Goal: Information Seeking & Learning: Learn about a topic

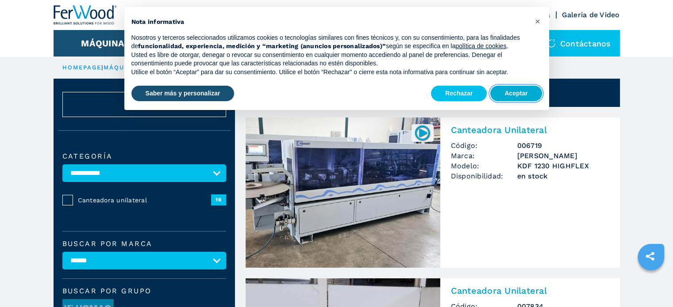
click at [511, 93] on button "Aceptar" at bounding box center [515, 94] width 51 height 16
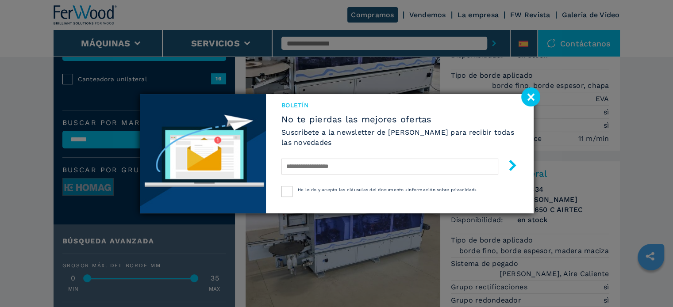
scroll to position [133, 0]
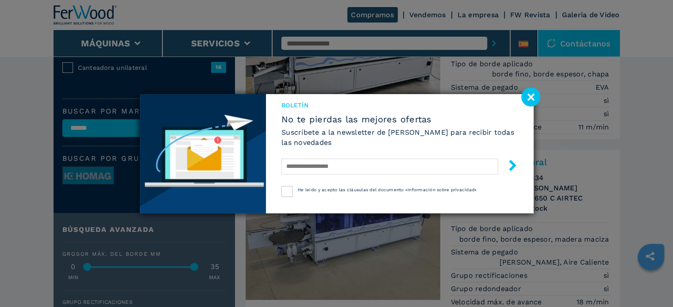
click at [531, 95] on image at bounding box center [530, 97] width 19 height 19
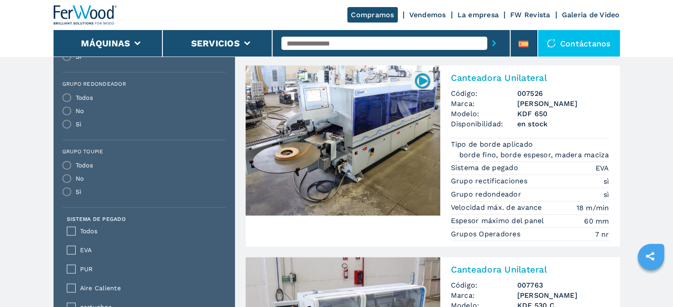
scroll to position [398, 0]
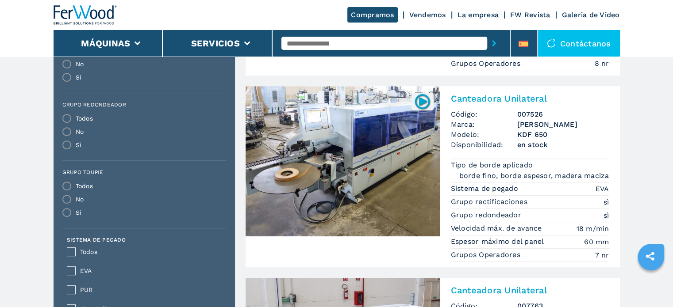
click at [421, 93] on img at bounding box center [422, 101] width 17 height 17
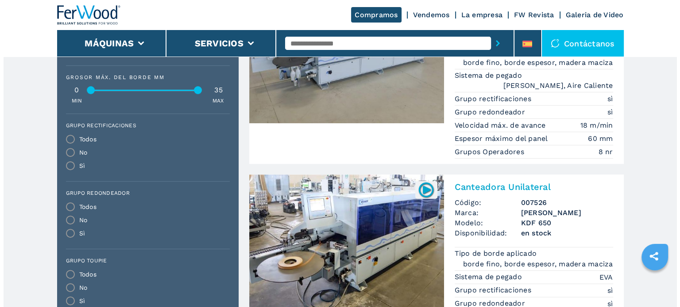
scroll to position [0, 0]
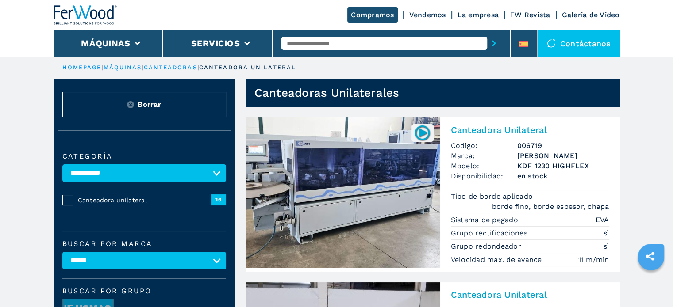
click at [204, 173] on select "**********" at bounding box center [144, 174] width 164 height 18
click at [161, 165] on select "**********" at bounding box center [144, 174] width 164 height 18
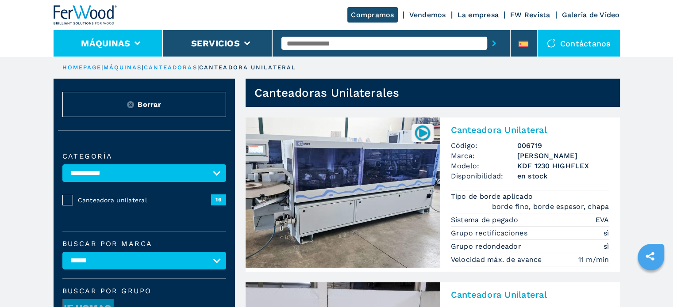
click at [131, 40] on li "Máquinas" at bounding box center [109, 43] width 110 height 27
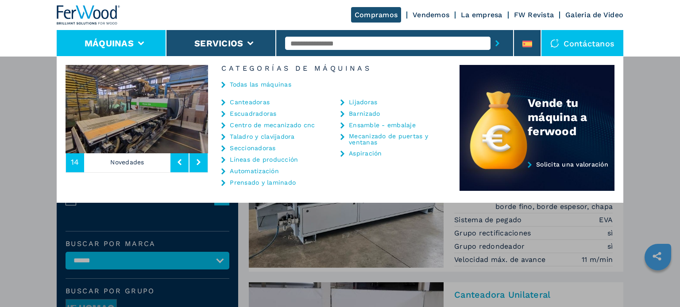
click at [258, 159] on link "Líneas de producción" at bounding box center [264, 160] width 68 height 6
click at [224, 160] on icon at bounding box center [223, 160] width 4 height 6
click at [250, 114] on link "Escuadradoras" at bounding box center [253, 114] width 46 height 6
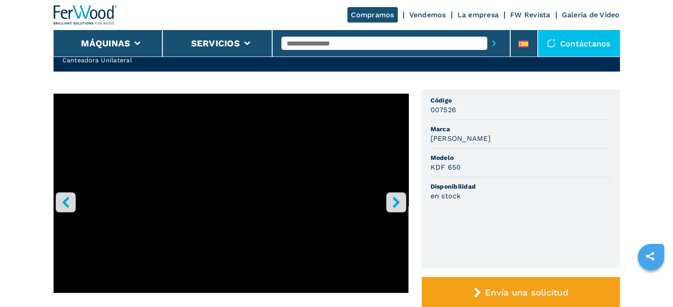
scroll to position [88, 0]
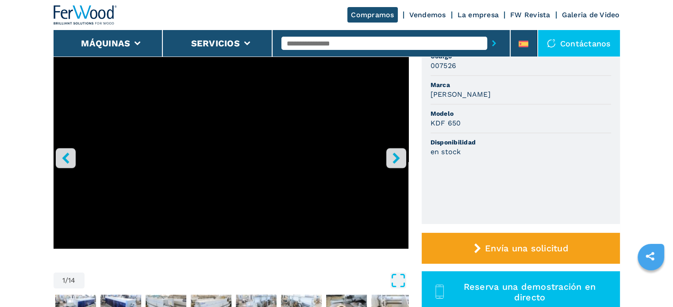
click at [396, 282] on icon "Open Fullscreen" at bounding box center [398, 281] width 16 height 16
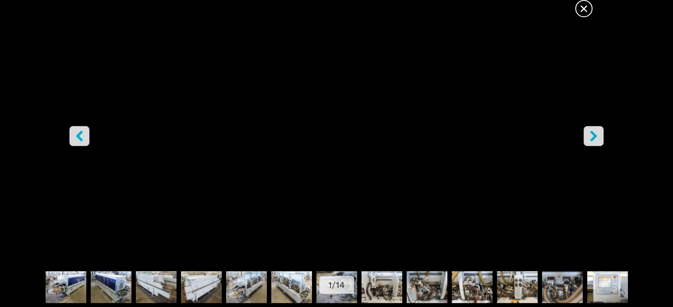
scroll to position [44, 0]
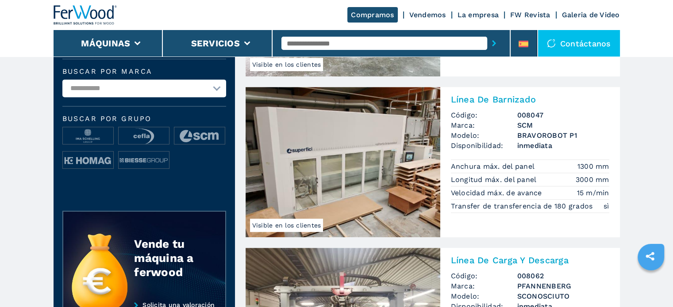
scroll to position [398, 0]
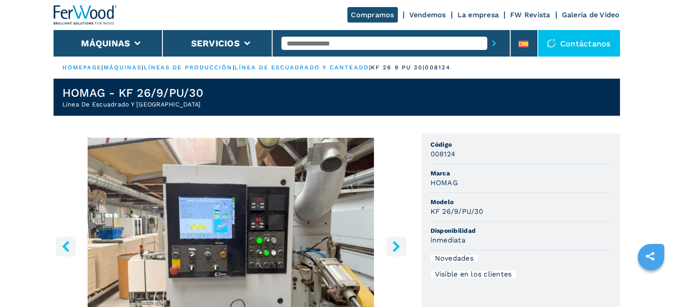
click at [300, 67] on link "línea de escuadrado y canteado" at bounding box center [301, 67] width 135 height 7
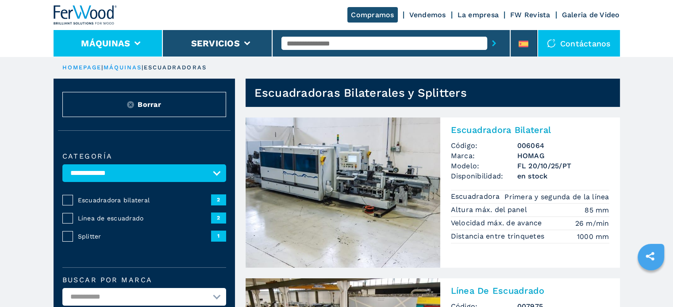
click at [137, 42] on icon at bounding box center [138, 44] width 6 height 4
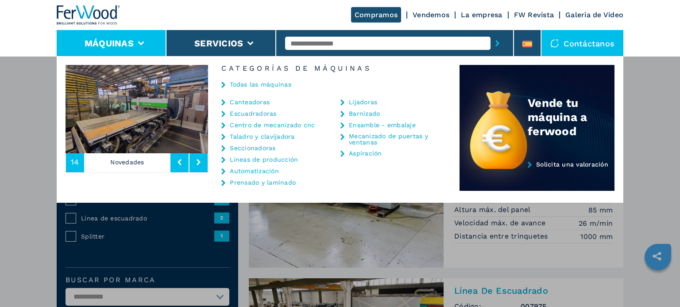
click at [271, 148] on link "Seccionadoras" at bounding box center [253, 148] width 46 height 6
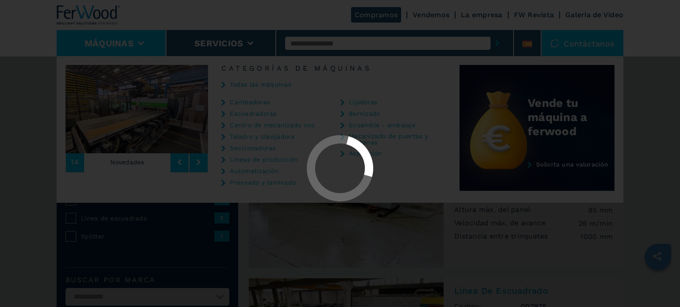
select select "**********"
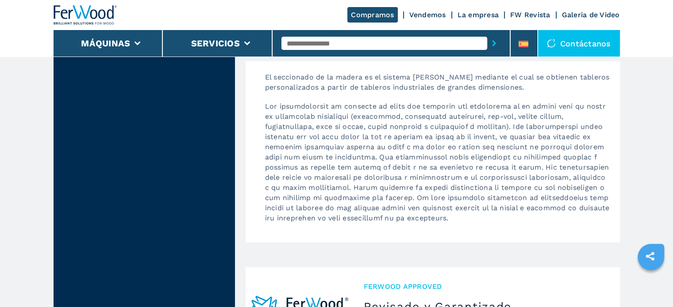
scroll to position [2168, 0]
